Goal: Information Seeking & Learning: Learn about a topic

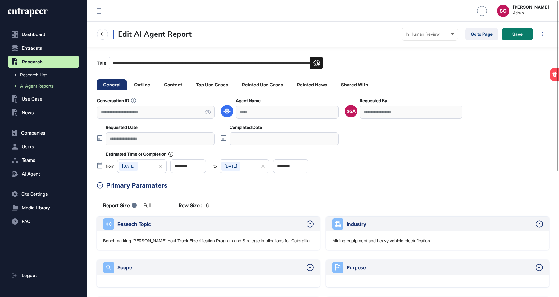
scroll to position [297, 472]
click at [151, 82] on li "Outline" at bounding box center [142, 84] width 29 height 11
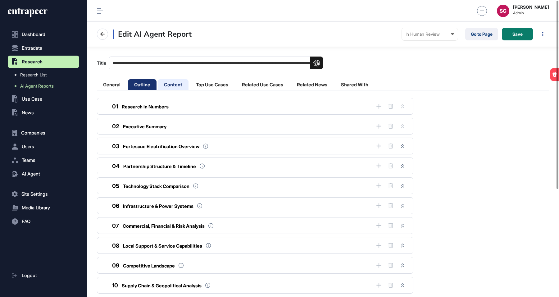
click at [179, 86] on li "Content" at bounding box center [173, 84] width 31 height 11
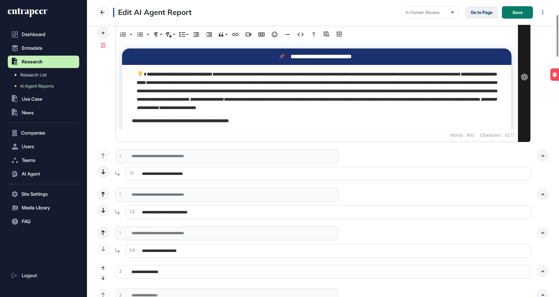
scroll to position [103, 0]
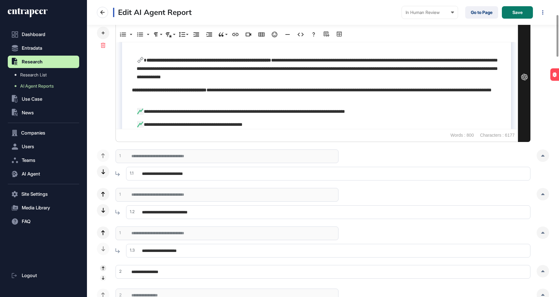
click at [103, 268] on icon at bounding box center [103, 268] width 2 height 3
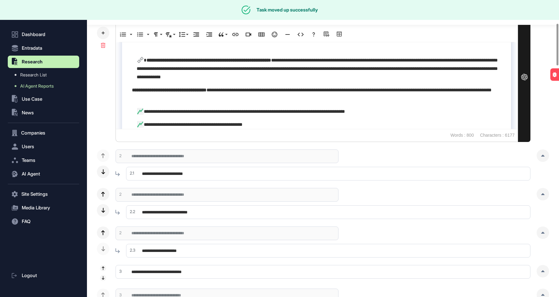
scroll to position [0, 0]
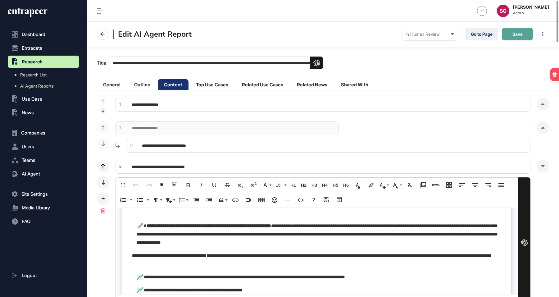
click at [519, 32] on span "Save" at bounding box center [518, 34] width 10 height 4
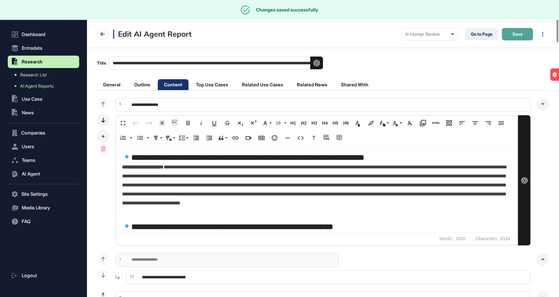
scroll to position [297, 472]
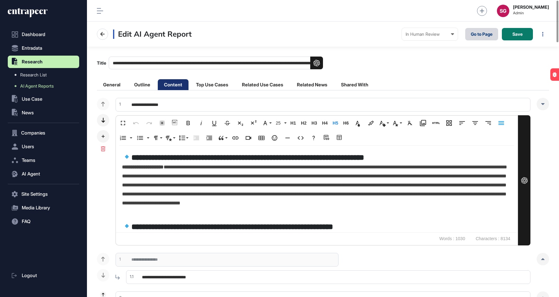
click at [477, 30] on link "Go to Page" at bounding box center [482, 34] width 33 height 12
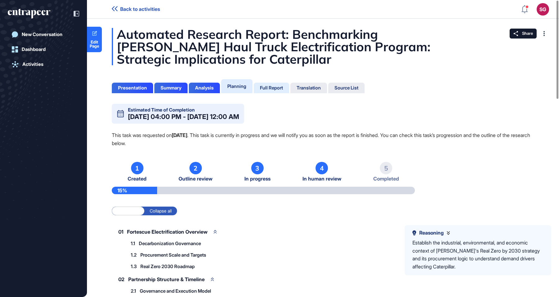
click at [282, 85] on div "Full Report" at bounding box center [271, 88] width 23 height 6
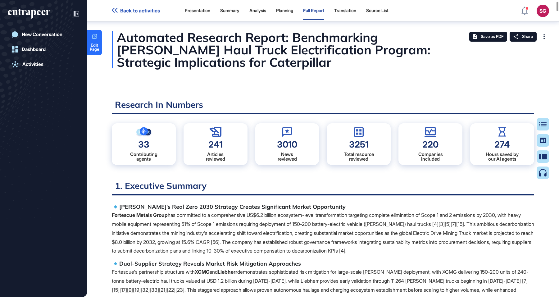
scroll to position [106, 0]
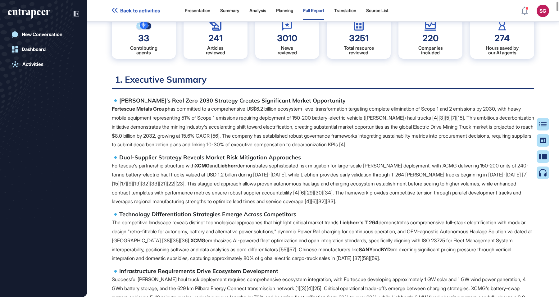
click at [210, 142] on p "Fortescue Metals Group has committed to a comprehensive US$6.2 billion ecosyste…" at bounding box center [323, 126] width 423 height 45
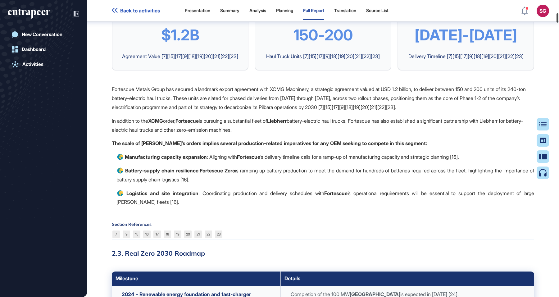
scroll to position [0, 0]
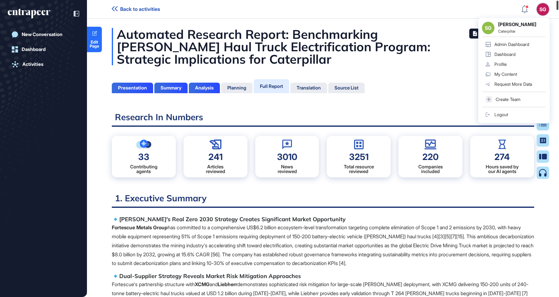
drag, startPoint x: 557, startPoint y: 53, endPoint x: 547, endPoint y: -13, distance: 66.5
click at [547, 0] on html "Back to activities SG [PERSON_NAME] [PERSON_NAME] Caterpillar Admin Dashboard D…" at bounding box center [279, 173] width 559 height 347
